Goal: Task Accomplishment & Management: Manage account settings

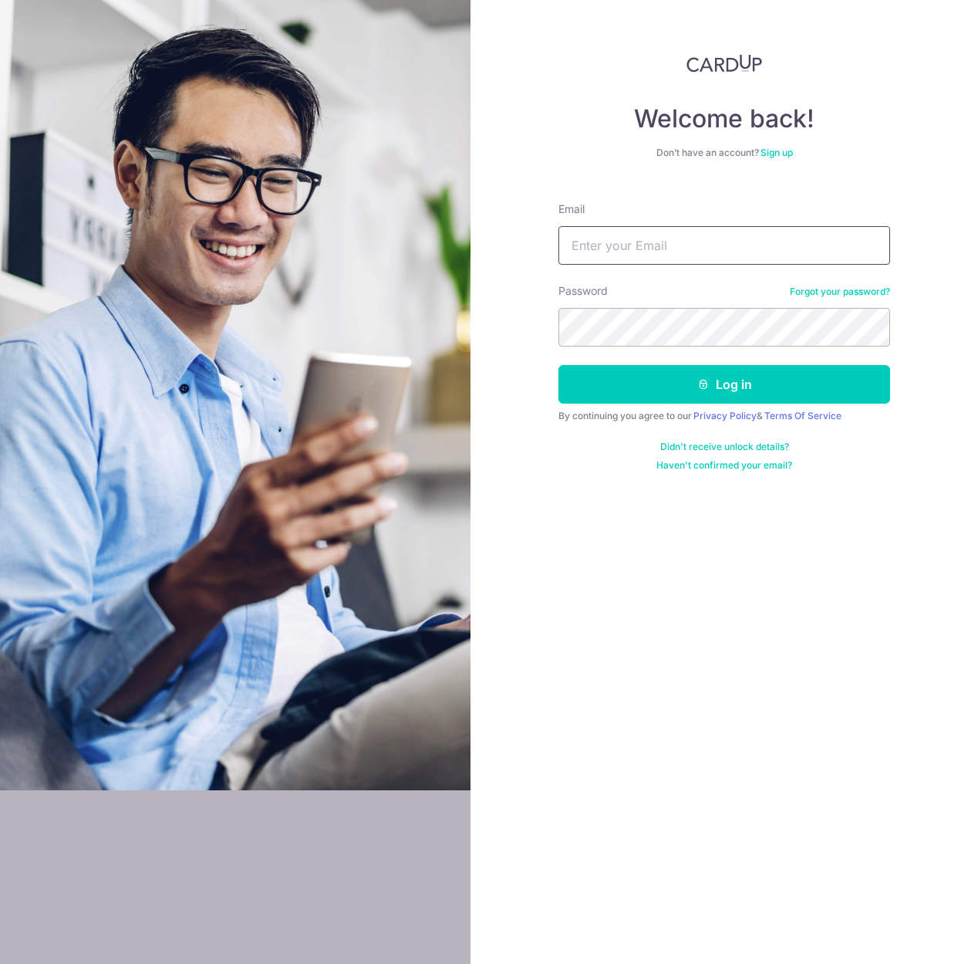
click at [596, 247] on input "Email" at bounding box center [725, 245] width 332 height 39
type input "[EMAIL_ADDRESS][DOMAIN_NAME]"
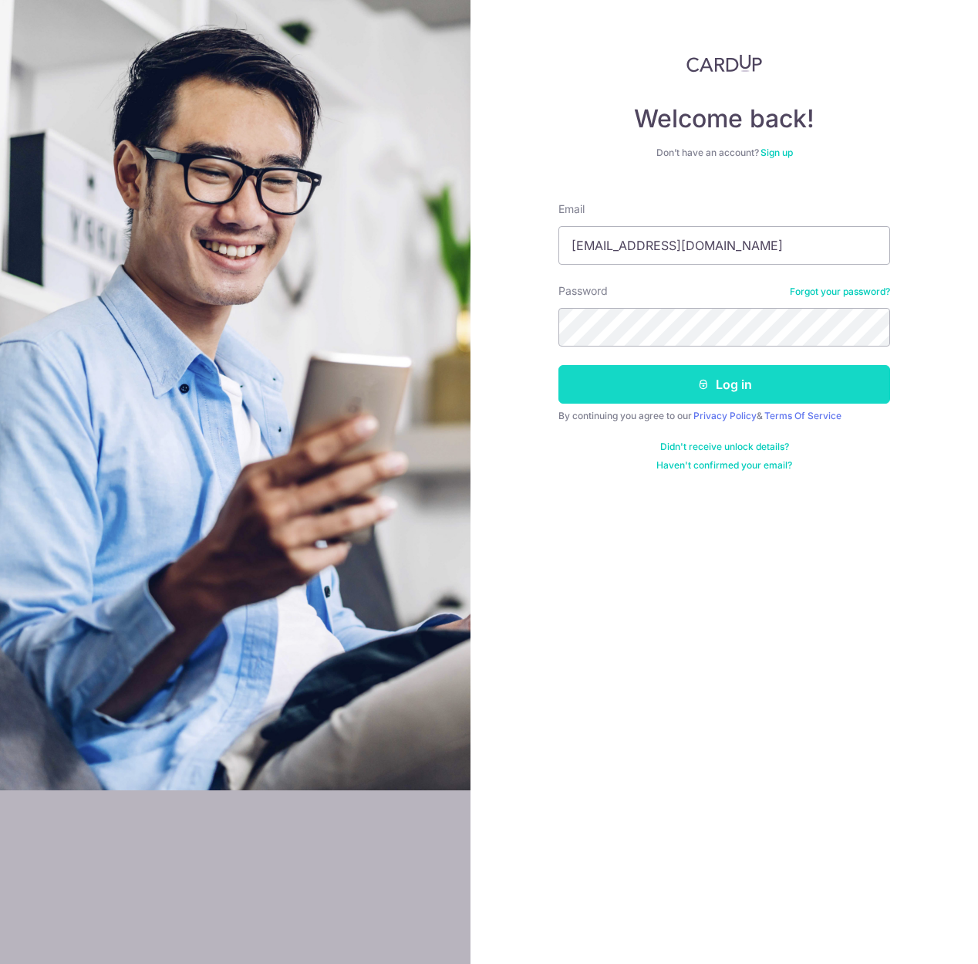
click at [725, 398] on button "Log in" at bounding box center [725, 384] width 332 height 39
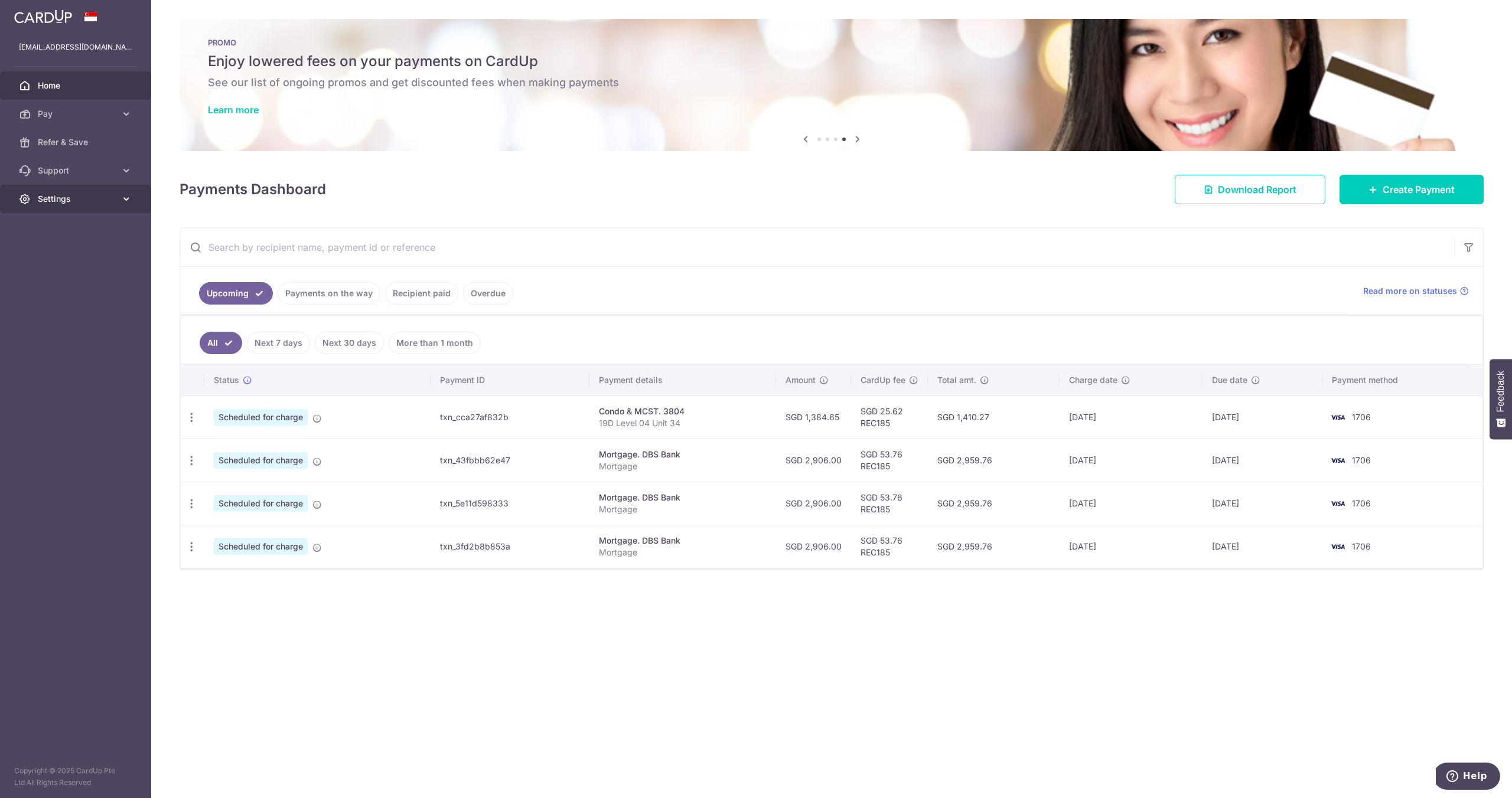
click at [58, 200] on span "Settings" at bounding box center [77, 198] width 78 height 11
click at [56, 262] on link "Logout" at bounding box center [76, 256] width 152 height 28
